Goal: Book appointment/travel/reservation

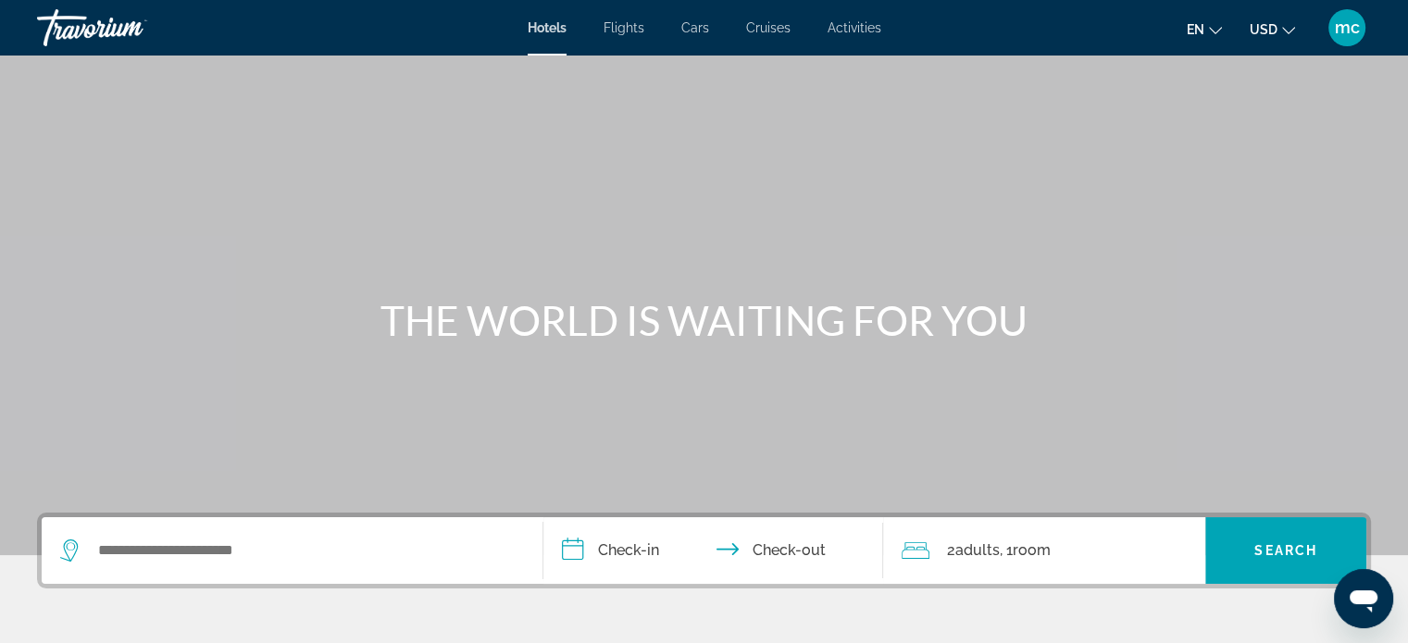
click at [846, 30] on span "Activities" at bounding box center [855, 27] width 54 height 15
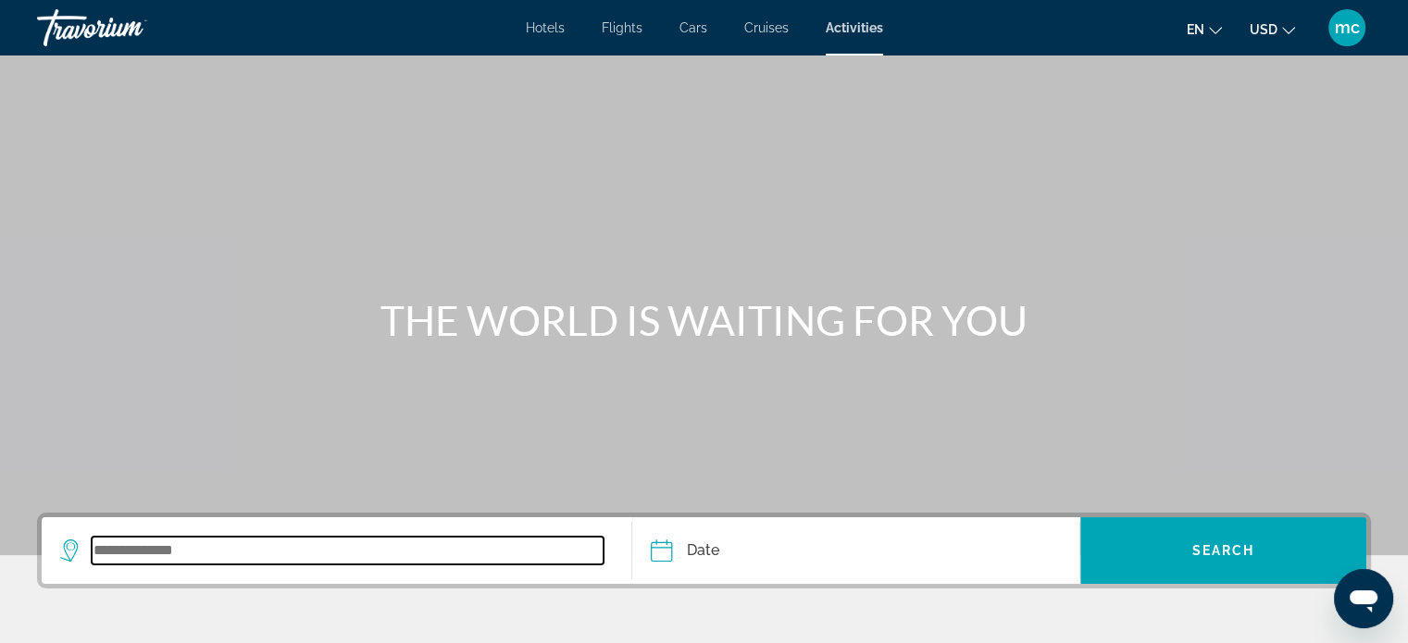
click at [264, 558] on input "Search widget" at bounding box center [348, 551] width 512 height 28
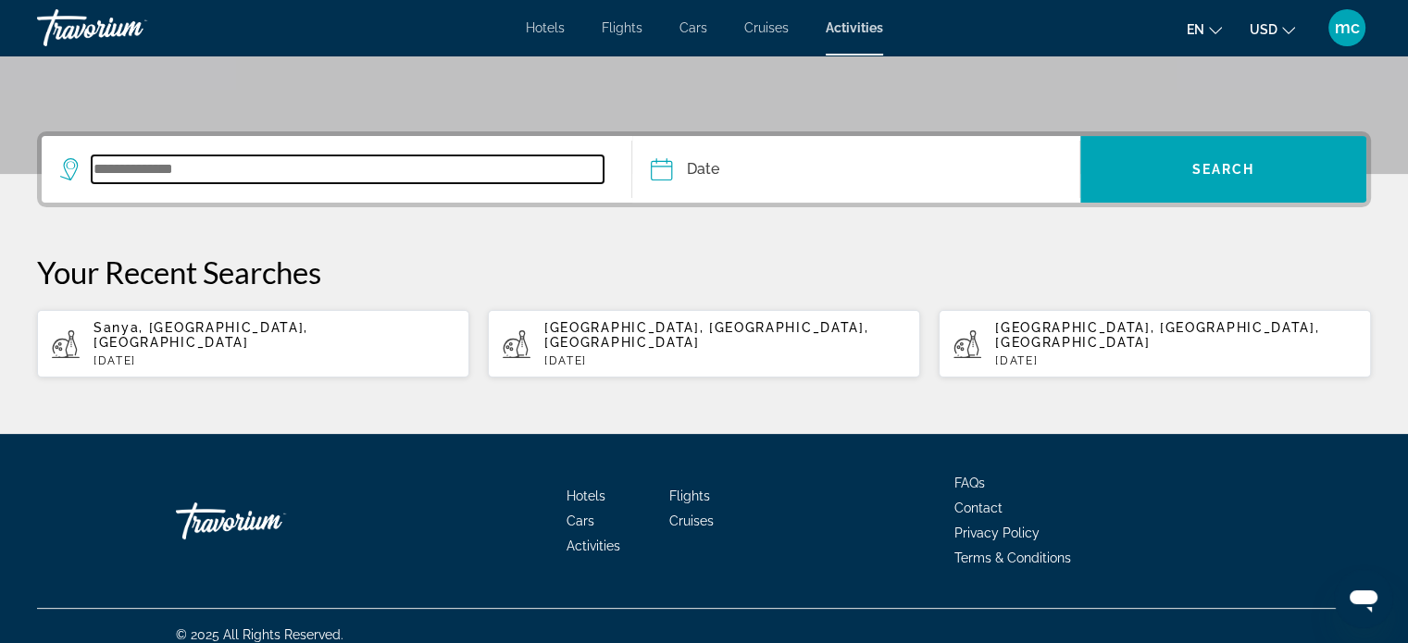
scroll to position [382, 0]
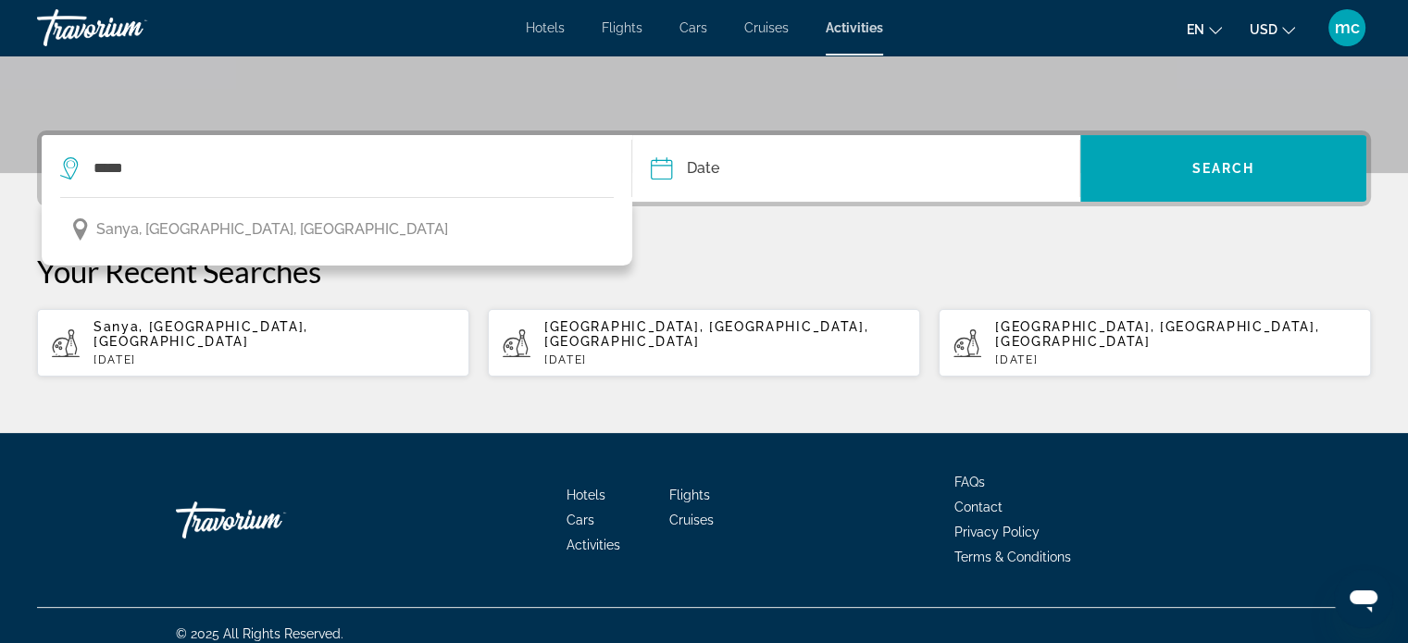
click at [206, 336] on div "Sanya, [GEOGRAPHIC_DATA], [GEOGRAPHIC_DATA] [DATE]" at bounding box center [274, 342] width 361 height 47
type input "**********"
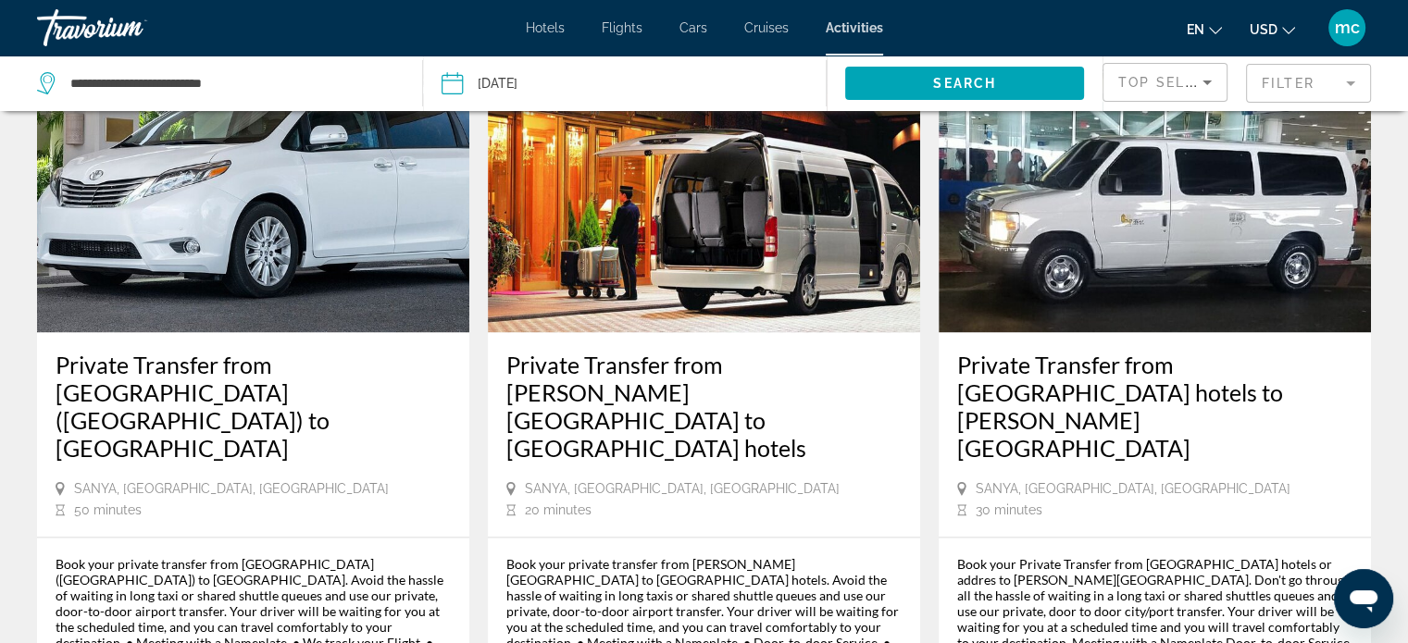
scroll to position [2481, 0]
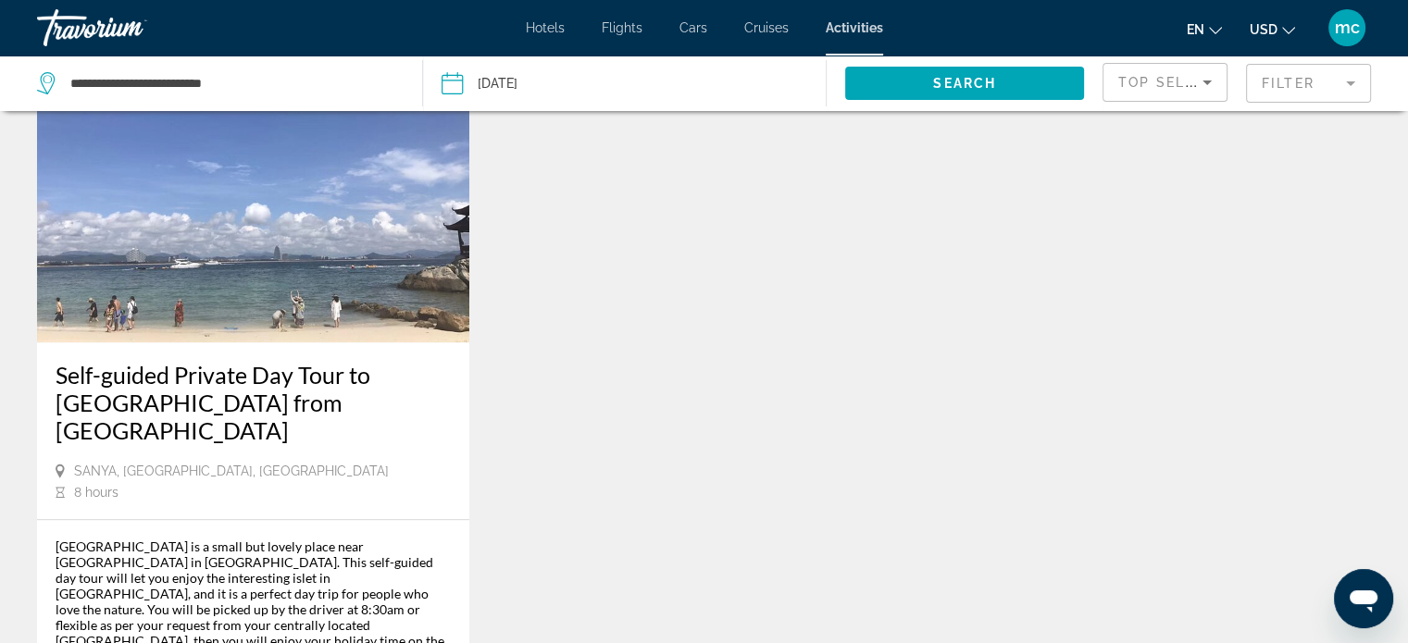
scroll to position [1630, 0]
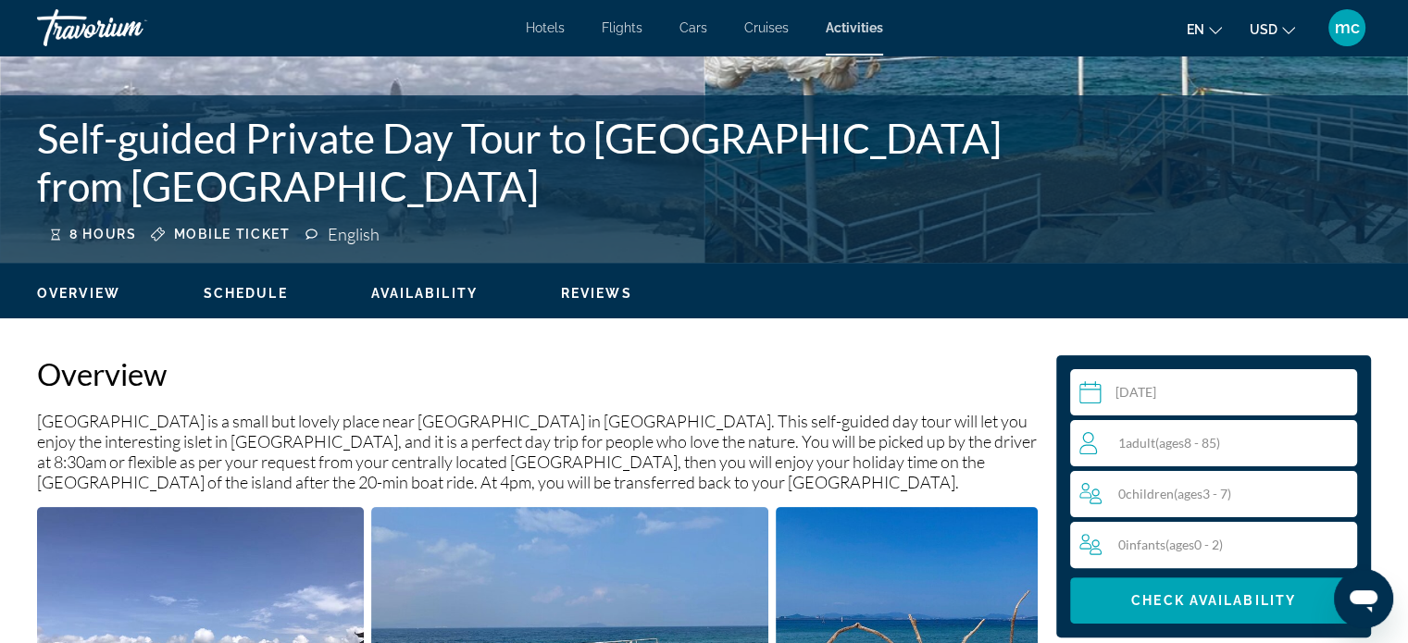
scroll to position [311, 0]
